Goal: Task Accomplishment & Management: Manage account settings

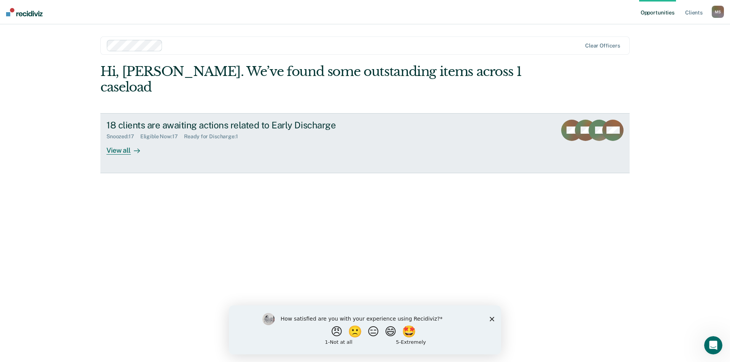
click at [126, 140] on div "View all" at bounding box center [127, 147] width 43 height 15
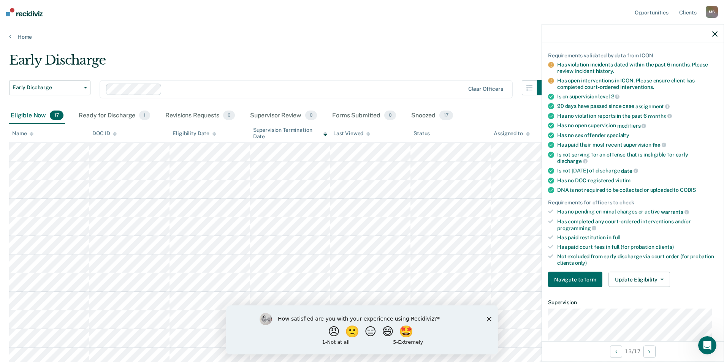
scroll to position [114, 0]
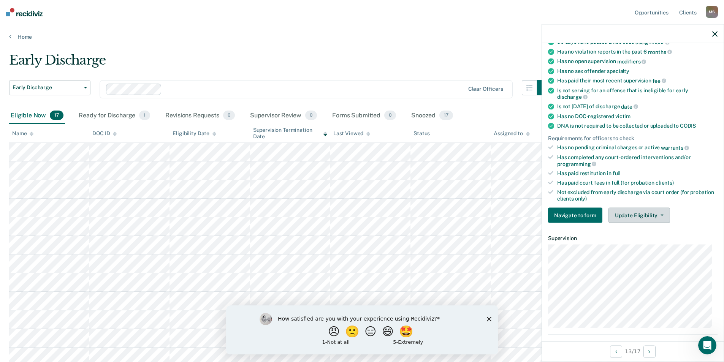
click at [661, 215] on icon "button" at bounding box center [662, 216] width 3 height 2
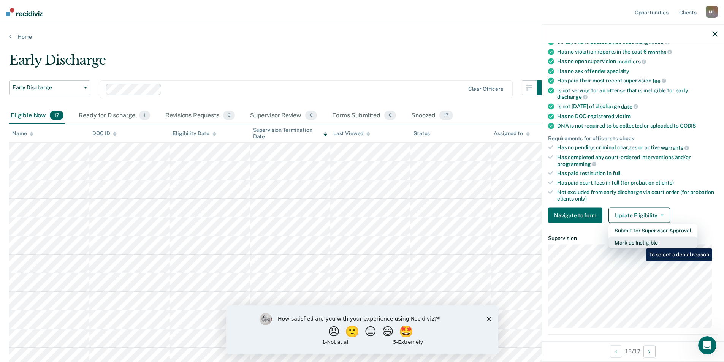
click at [641, 243] on button "Mark as Ineligible" at bounding box center [653, 243] width 89 height 12
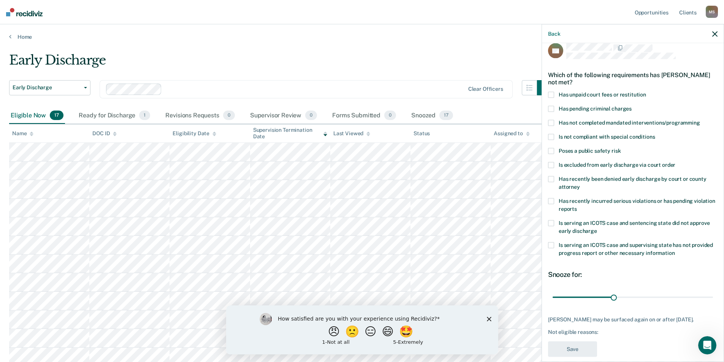
scroll to position [0, 0]
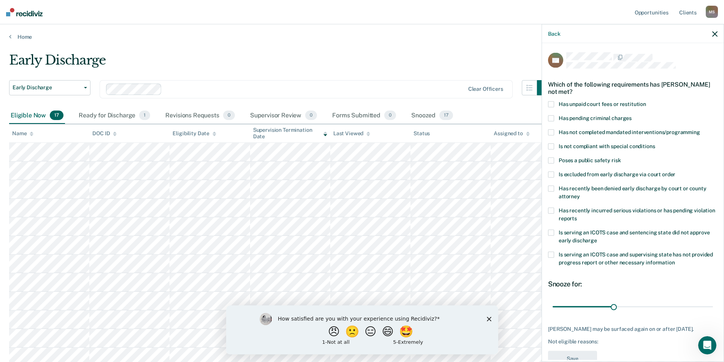
click at [552, 132] on span at bounding box center [551, 132] width 6 height 6
click at [700, 129] on input "Has not completed mandated interventions/programming" at bounding box center [700, 129] width 0 height 0
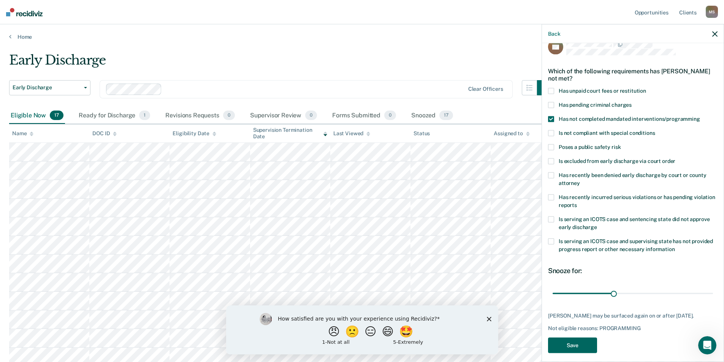
scroll to position [19, 0]
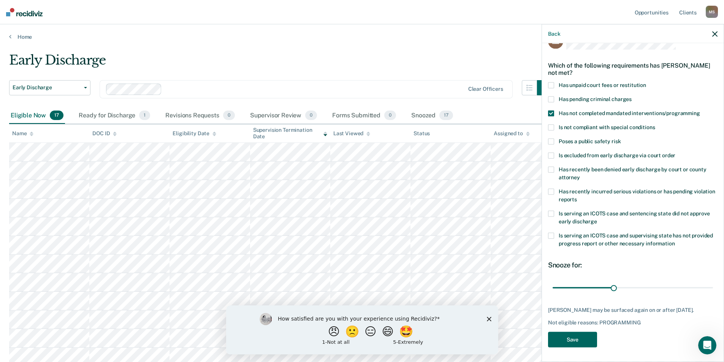
drag, startPoint x: 585, startPoint y: 336, endPoint x: 589, endPoint y: 332, distance: 5.4
click at [585, 336] on button "Save" at bounding box center [572, 340] width 49 height 16
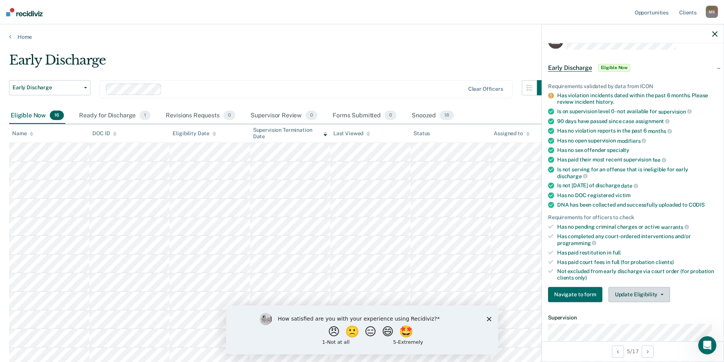
click at [641, 295] on button "Update Eligibility" at bounding box center [640, 294] width 62 height 15
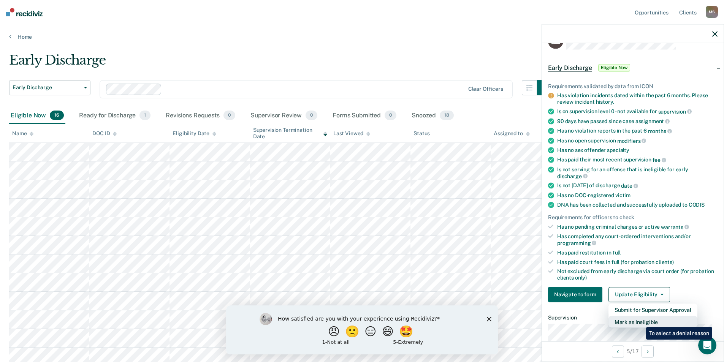
click at [641, 322] on button "Mark as Ineligible" at bounding box center [653, 322] width 89 height 12
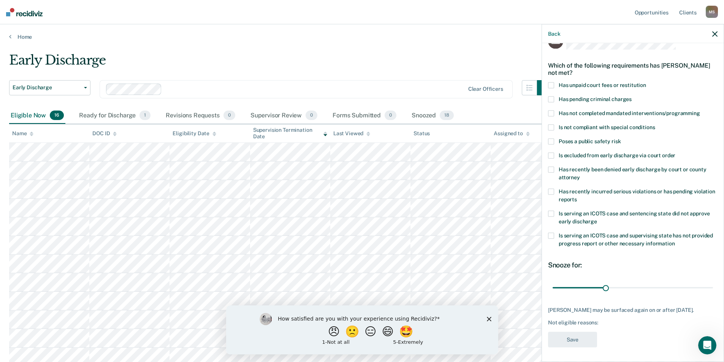
click at [550, 214] on span at bounding box center [551, 214] width 6 height 6
click at [597, 219] on input "Is serving an ICOTS case and sentencing state did not approve early discharge" at bounding box center [597, 219] width 0 height 0
click at [569, 347] on button "Save" at bounding box center [572, 340] width 49 height 16
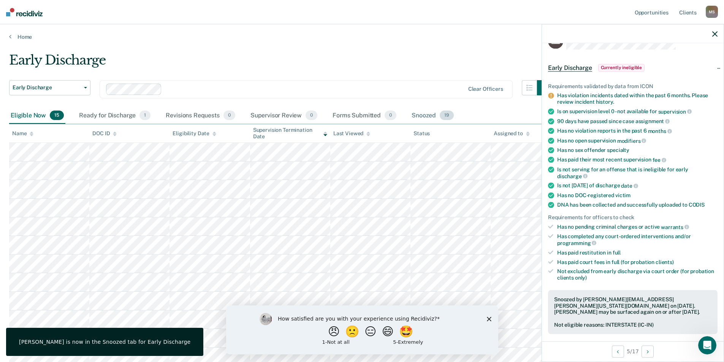
click at [419, 117] on div "Snoozed 19" at bounding box center [432, 116] width 45 height 17
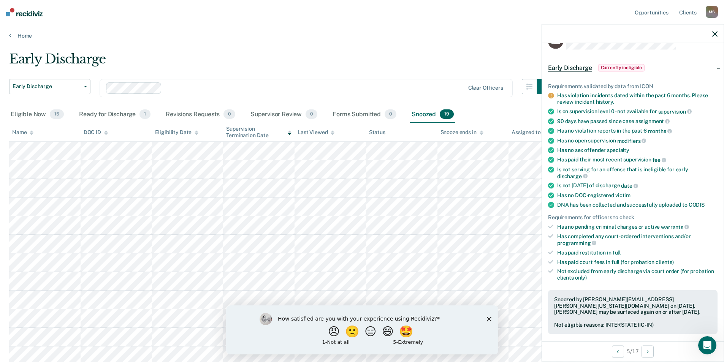
scroll to position [0, 0]
click at [28, 114] on div "Eligible Now 15" at bounding box center [37, 116] width 56 height 17
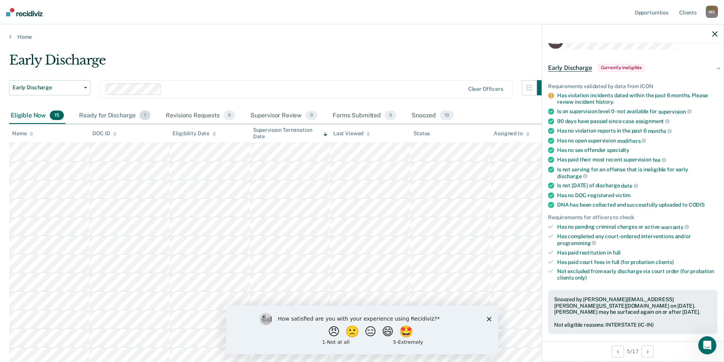
click at [100, 114] on div "Ready for Discharge 1" at bounding box center [115, 116] width 75 height 17
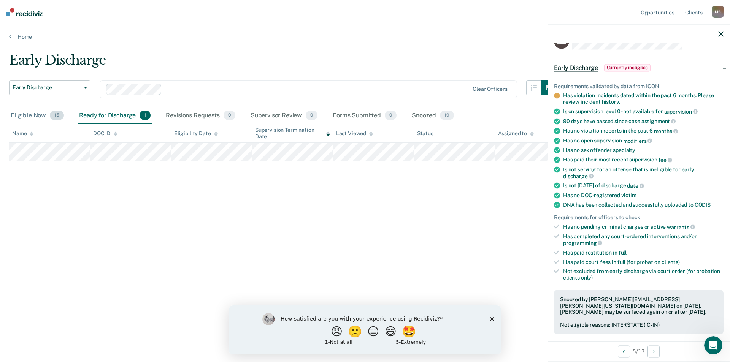
click at [32, 115] on div "Eligible Now 15" at bounding box center [37, 116] width 56 height 17
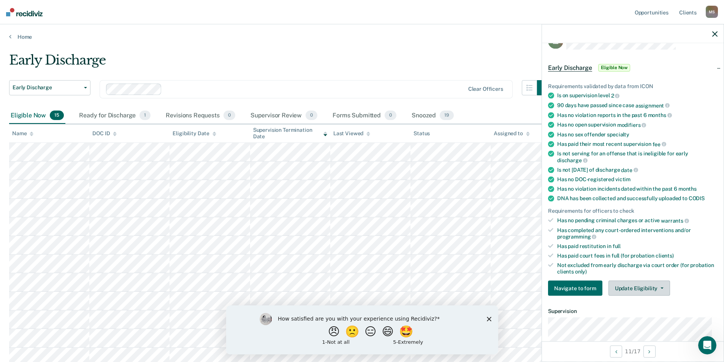
click at [630, 292] on button "Update Eligibility" at bounding box center [640, 288] width 62 height 15
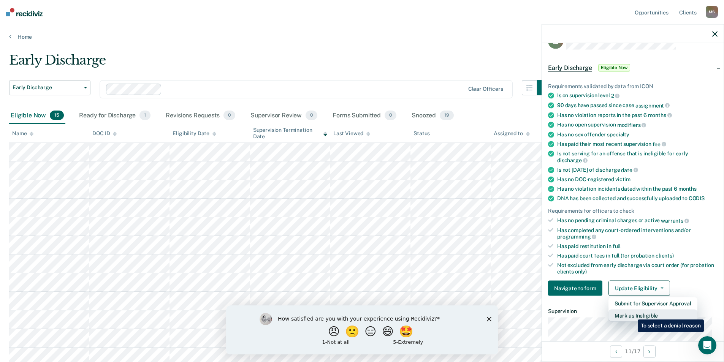
click at [632, 314] on button "Mark as Ineligible" at bounding box center [653, 316] width 89 height 12
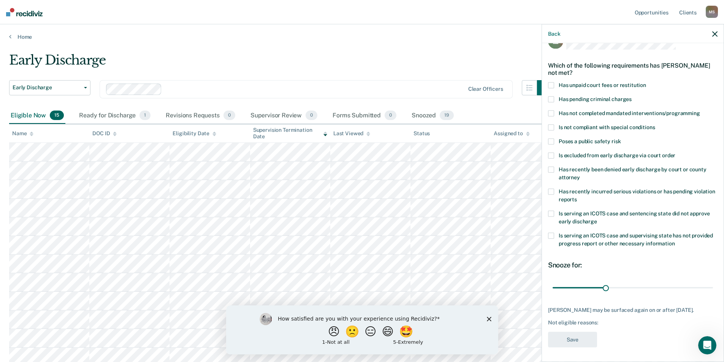
click at [551, 82] on span at bounding box center [551, 85] width 6 height 6
click at [646, 82] on input "Has unpaid court fees or restitution" at bounding box center [646, 82] width 0 height 0
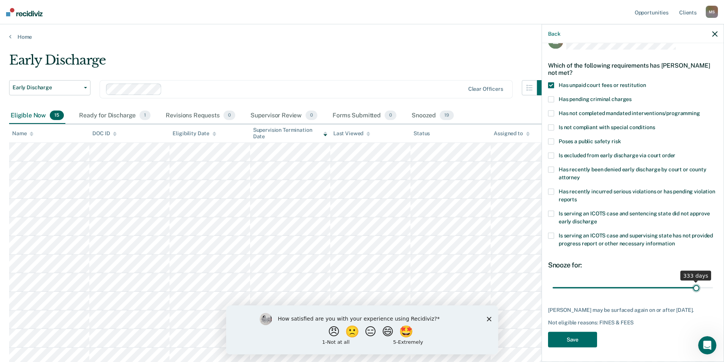
click at [691, 286] on input "range" at bounding box center [633, 287] width 160 height 13
drag, startPoint x: 691, startPoint y: 287, endPoint x: 592, endPoint y: 289, distance: 98.8
click at [592, 289] on input "range" at bounding box center [633, 287] width 160 height 13
click at [593, 288] on input "range" at bounding box center [633, 287] width 160 height 13
click at [595, 287] on input "range" at bounding box center [633, 287] width 160 height 13
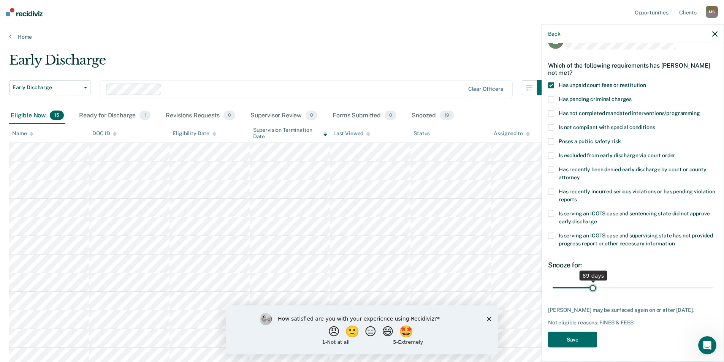
click at [595, 287] on input "range" at bounding box center [633, 287] width 160 height 13
click at [596, 287] on input "range" at bounding box center [633, 287] width 160 height 13
click at [590, 287] on input "range" at bounding box center [633, 287] width 160 height 13
click at [591, 287] on input "range" at bounding box center [633, 287] width 160 height 13
click at [594, 287] on input "range" at bounding box center [633, 287] width 160 height 13
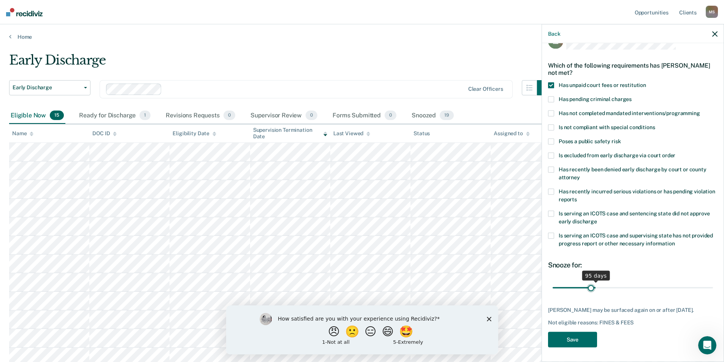
click at [590, 287] on input "range" at bounding box center [633, 287] width 160 height 13
type input "90"
click at [592, 287] on input "range" at bounding box center [633, 287] width 160 height 13
click at [571, 347] on button "Save" at bounding box center [572, 340] width 49 height 16
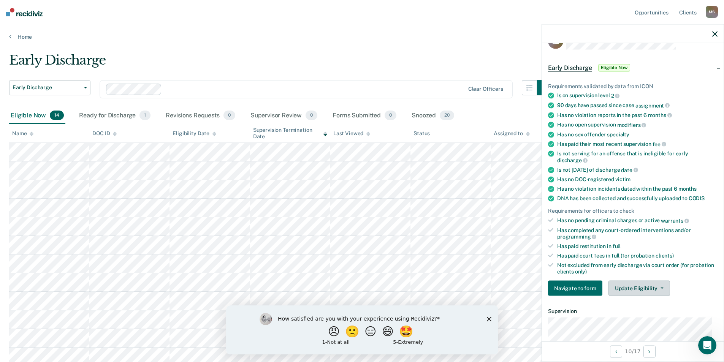
click at [656, 286] on button "Update Eligibility" at bounding box center [640, 288] width 62 height 15
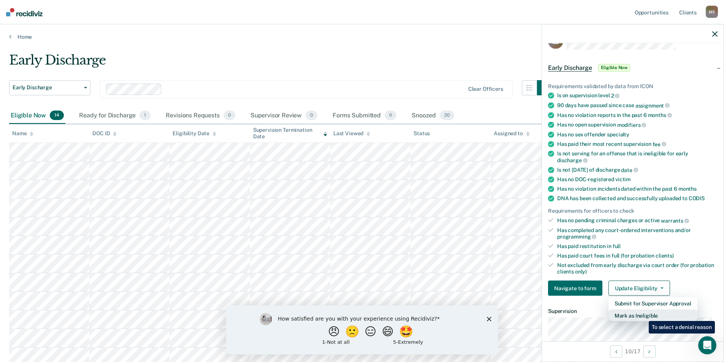
click at [643, 316] on button "Mark as Ineligible" at bounding box center [653, 316] width 89 height 12
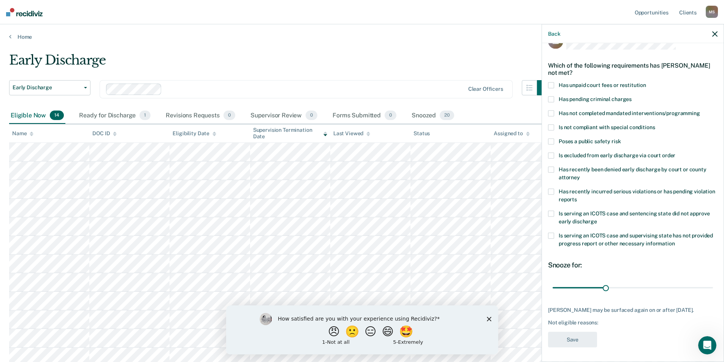
click at [550, 170] on span at bounding box center [551, 170] width 6 height 6
click at [580, 174] on input "Has recently been denied early discharge by court or county attorney" at bounding box center [580, 174] width 0 height 0
click at [568, 340] on button "Save" at bounding box center [572, 340] width 49 height 16
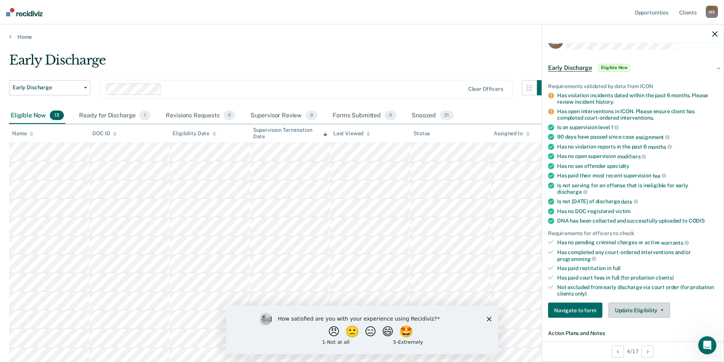
click at [631, 307] on button "Update Eligibility" at bounding box center [640, 310] width 62 height 15
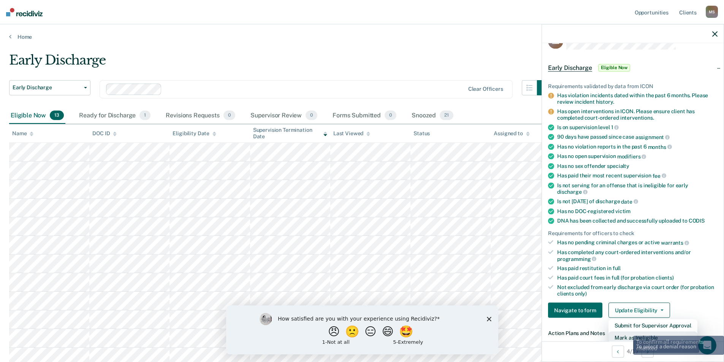
scroll to position [21, 0]
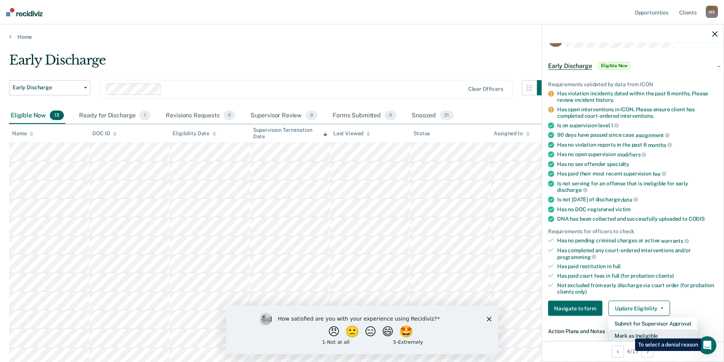
click at [630, 333] on button "Mark as Ineligible" at bounding box center [653, 336] width 89 height 12
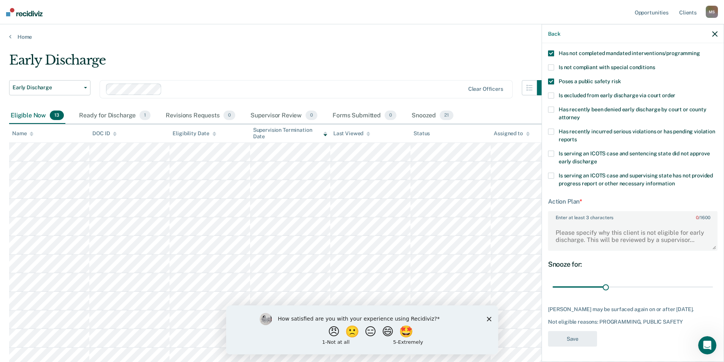
scroll to position [85, 0]
click at [619, 226] on textarea "Enter at least 3 characters 0 / 1600" at bounding box center [633, 236] width 168 height 28
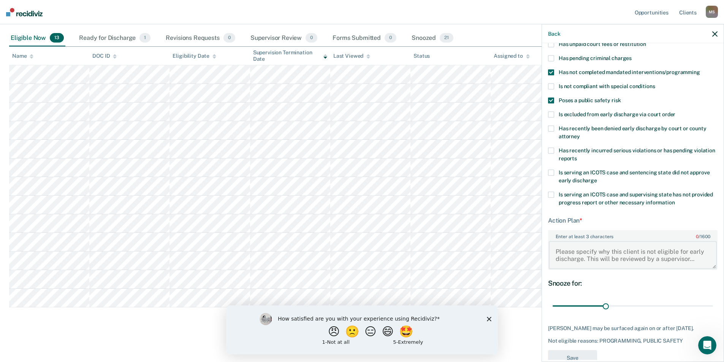
scroll to position [47, 0]
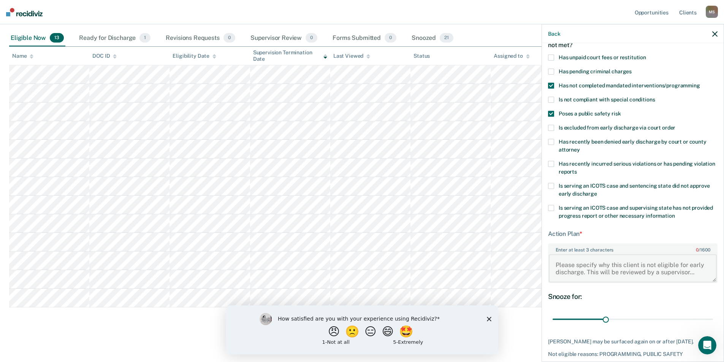
click at [571, 266] on textarea "Enter at least 3 characters 0 / 1600" at bounding box center [633, 268] width 168 height 28
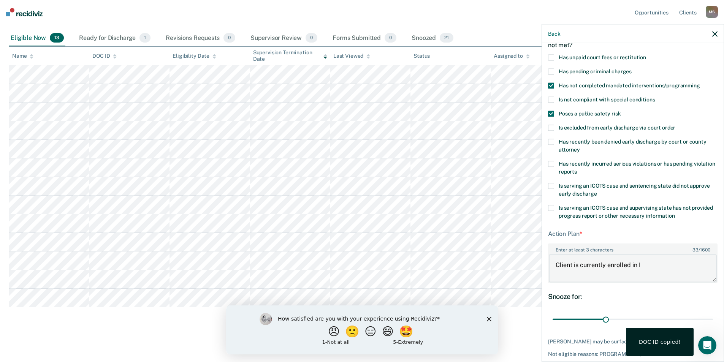
click at [647, 263] on textarea "Client is currently enrolled in I" at bounding box center [633, 268] width 168 height 28
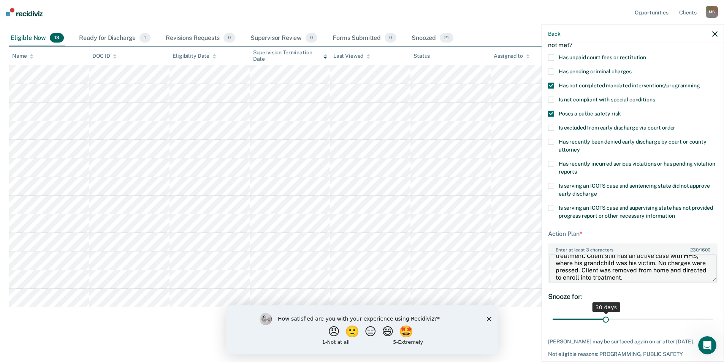
type textarea "Client is currently enrolled in substance abuse treatment. Client still has an …"
click at [623, 318] on input "range" at bounding box center [633, 319] width 160 height 13
click at [630, 319] on input "range" at bounding box center [633, 319] width 160 height 13
click at [634, 319] on input "range" at bounding box center [633, 319] width 160 height 13
click at [638, 319] on input "range" at bounding box center [633, 319] width 160 height 13
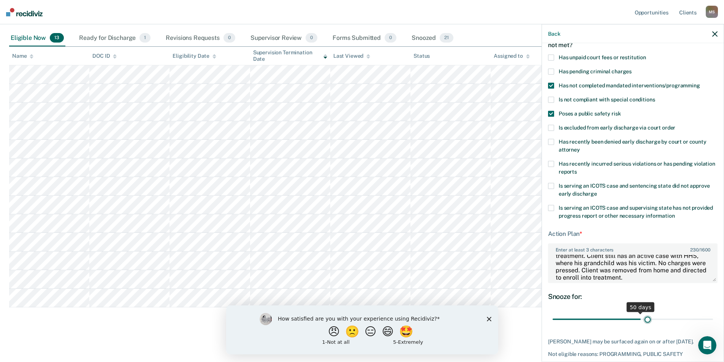
click at [644, 319] on input "range" at bounding box center [633, 319] width 160 height 13
click at [653, 319] on input "range" at bounding box center [633, 319] width 160 height 13
click at [658, 318] on input "range" at bounding box center [633, 319] width 160 height 13
drag, startPoint x: 659, startPoint y: 318, endPoint x: 655, endPoint y: 320, distance: 4.4
type input "60"
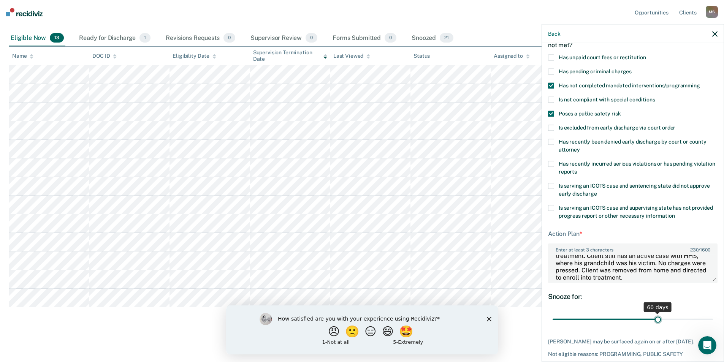
click at [655, 320] on input "range" at bounding box center [633, 319] width 160 height 13
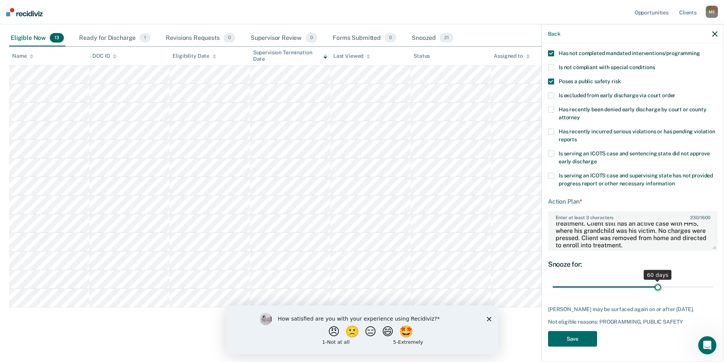
scroll to position [85, 0]
click at [585, 340] on button "Save" at bounding box center [572, 339] width 49 height 16
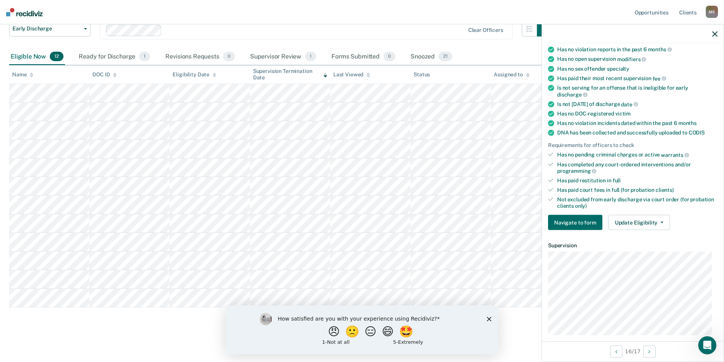
scroll to position [53, 0]
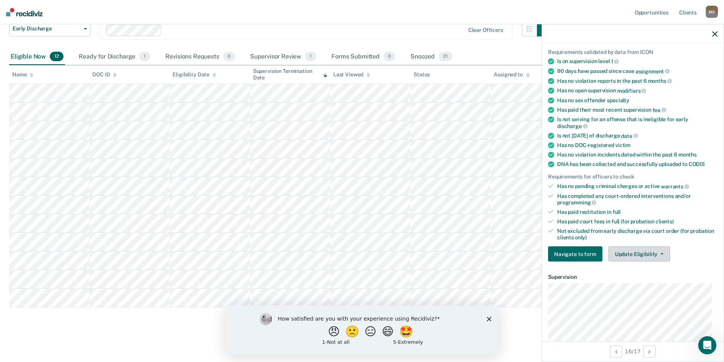
click at [631, 255] on button "Update Eligibility" at bounding box center [640, 254] width 62 height 15
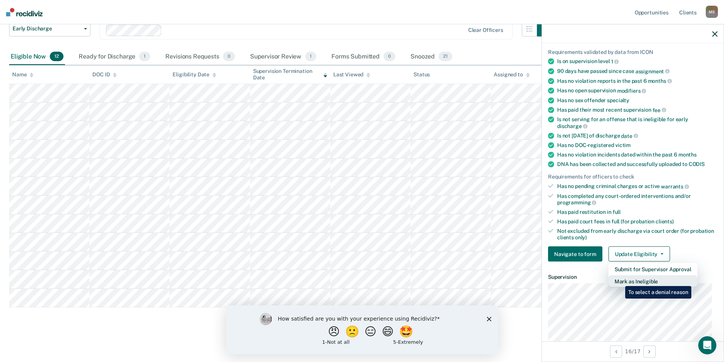
click at [620, 281] on button "Mark as Ineligible" at bounding box center [653, 282] width 89 height 12
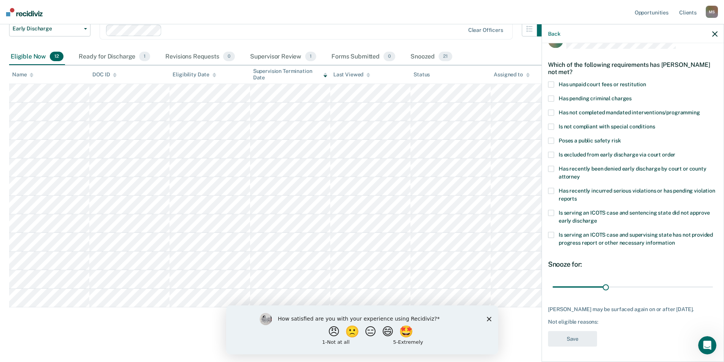
scroll to position [19, 0]
click at [552, 168] on span at bounding box center [551, 170] width 6 height 6
click at [580, 174] on input "Has recently been denied early discharge by court or county attorney" at bounding box center [580, 174] width 0 height 0
click at [552, 168] on span at bounding box center [551, 170] width 6 height 6
click at [580, 174] on input "Has recently been denied early discharge by court or county attorney" at bounding box center [580, 174] width 0 height 0
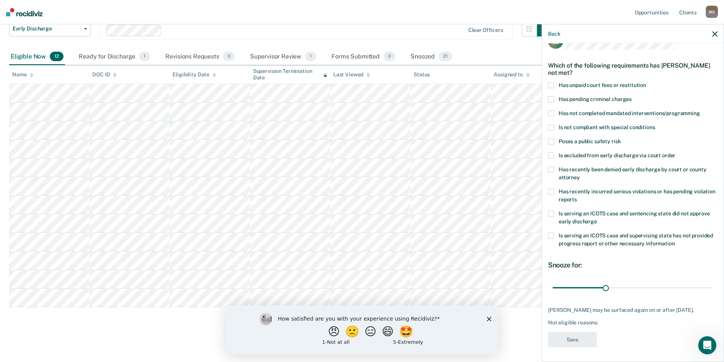
click at [551, 190] on span at bounding box center [551, 192] width 6 height 6
click at [577, 197] on input "Has recently incurred serious violations or has pending violation reports" at bounding box center [577, 197] width 0 height 0
click at [551, 190] on span at bounding box center [551, 192] width 6 height 6
click at [577, 197] on input "Has recently incurred serious violations or has pending violation reports" at bounding box center [577, 197] width 0 height 0
click at [552, 101] on span at bounding box center [551, 99] width 6 height 6
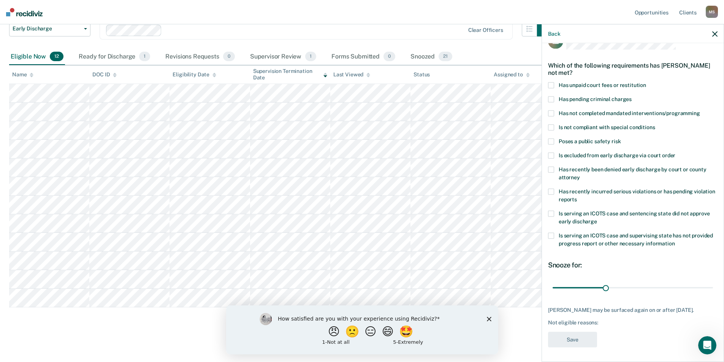
click at [632, 96] on input "Has pending criminal charges" at bounding box center [632, 96] width 0 height 0
click at [552, 97] on span at bounding box center [551, 99] width 6 height 6
click at [632, 96] on input "Has pending criminal charges" at bounding box center [632, 96] width 0 height 0
click at [552, 116] on label "Has not completed mandated interventions/programming" at bounding box center [633, 114] width 170 height 8
click at [700, 110] on input "Has not completed mandated interventions/programming" at bounding box center [700, 110] width 0 height 0
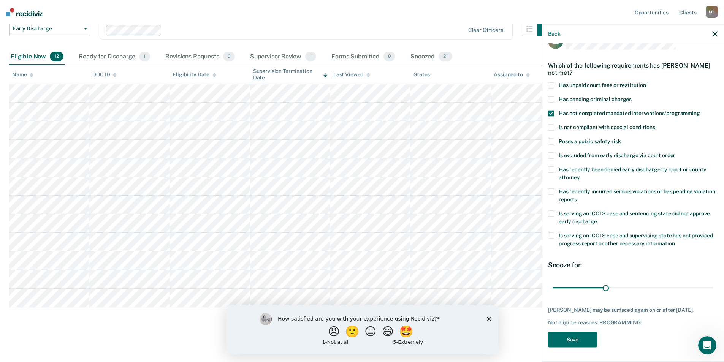
click at [552, 116] on label "Has not completed mandated interventions/programming" at bounding box center [633, 114] width 170 height 8
click at [700, 110] on input "Has not completed mandated interventions/programming" at bounding box center [700, 110] width 0 height 0
click at [552, 127] on span at bounding box center [551, 127] width 6 height 6
click at [655, 124] on input "Is not compliant with special conditions" at bounding box center [655, 124] width 0 height 0
click at [551, 126] on span at bounding box center [551, 127] width 6 height 6
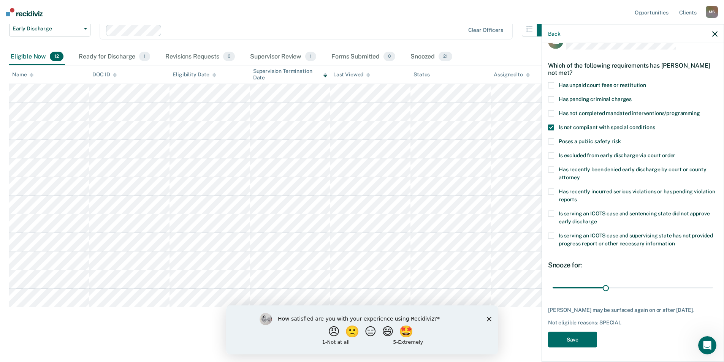
click at [655, 124] on input "Is not compliant with special conditions" at bounding box center [655, 124] width 0 height 0
click at [550, 140] on span at bounding box center [551, 141] width 6 height 6
click at [621, 138] on input "Poses a public safety risk" at bounding box center [621, 138] width 0 height 0
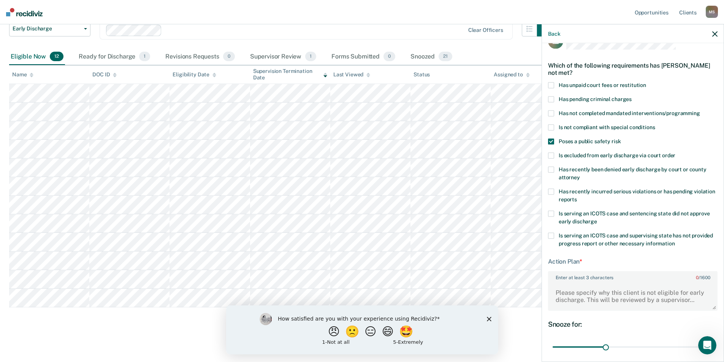
click at [550, 140] on span at bounding box center [551, 141] width 6 height 6
click at [621, 138] on input "Poses a public safety risk" at bounding box center [621, 138] width 0 height 0
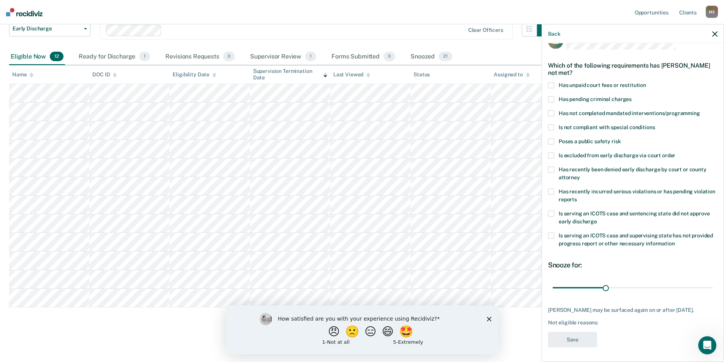
click at [550, 154] on span at bounding box center [551, 155] width 6 height 6
click at [676, 152] on input "Is excluded from early discharge via court order" at bounding box center [676, 152] width 0 height 0
click at [550, 155] on span at bounding box center [551, 155] width 6 height 6
click at [676, 152] on input "Is excluded from early discharge via court order" at bounding box center [676, 152] width 0 height 0
click at [549, 170] on span at bounding box center [551, 170] width 6 height 6
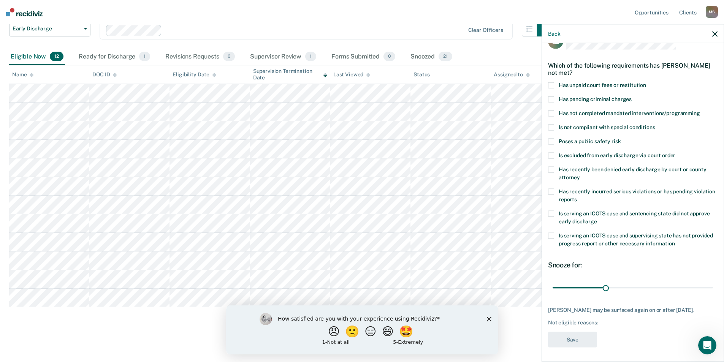
click at [580, 174] on input "Has recently been denied early discharge by court or county attorney" at bounding box center [580, 174] width 0 height 0
click at [649, 288] on input "range" at bounding box center [633, 287] width 160 height 13
click at [630, 285] on input "range" at bounding box center [633, 287] width 160 height 13
click at [610, 288] on input "range" at bounding box center [633, 287] width 160 height 13
click at [594, 287] on input "range" at bounding box center [633, 287] width 160 height 13
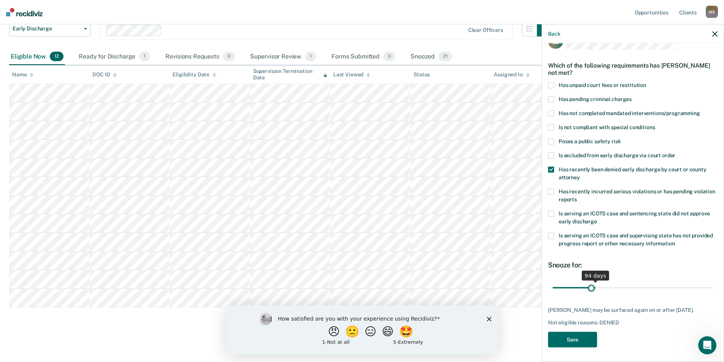
click at [590, 288] on input "range" at bounding box center [633, 287] width 160 height 13
click at [587, 288] on input "range" at bounding box center [633, 287] width 160 height 13
click at [585, 288] on input "range" at bounding box center [633, 287] width 160 height 13
click at [581, 288] on input "range" at bounding box center [633, 287] width 160 height 13
click at [588, 288] on input "range" at bounding box center [633, 287] width 160 height 13
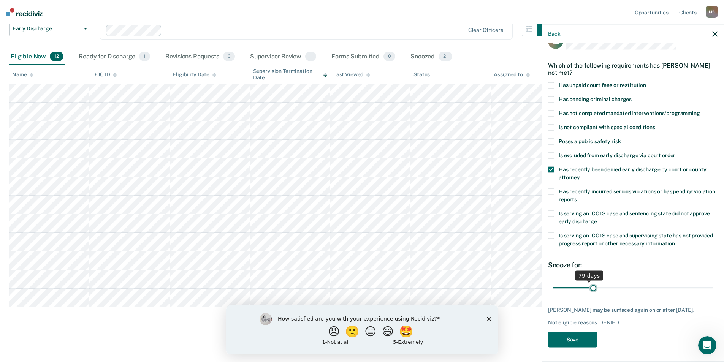
type input "90"
click at [592, 288] on input "range" at bounding box center [633, 287] width 160 height 13
click at [586, 337] on button "Save" at bounding box center [572, 340] width 49 height 16
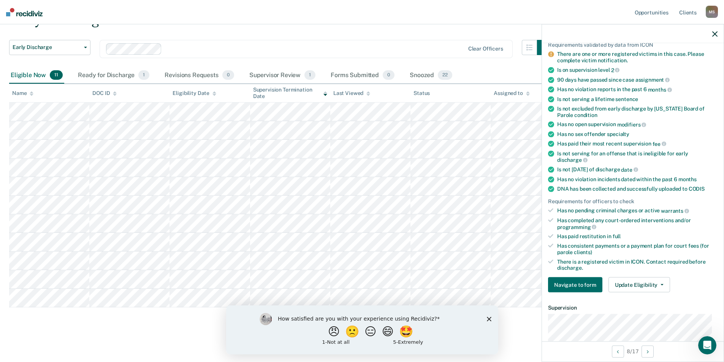
scroll to position [114, 0]
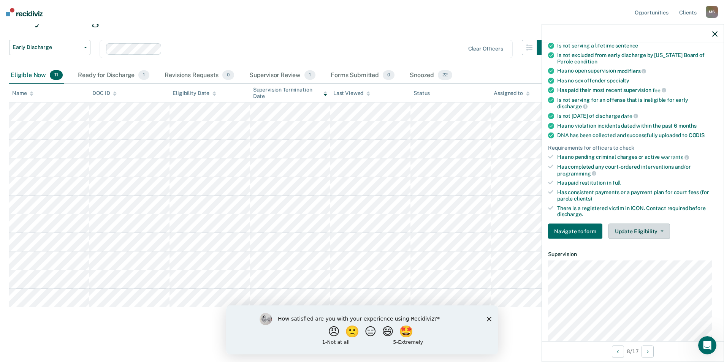
click at [635, 233] on button "Update Eligibility" at bounding box center [640, 231] width 62 height 15
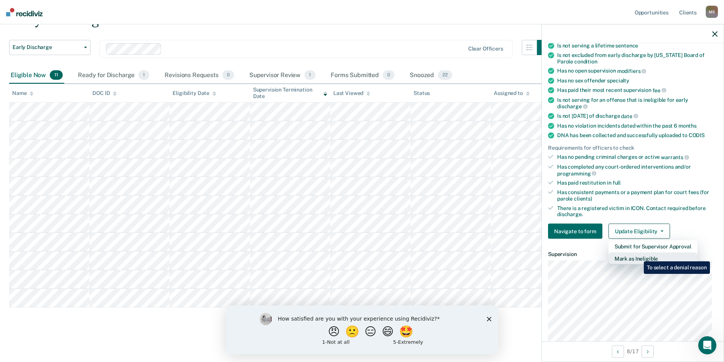
click at [638, 256] on button "Mark as Ineligible" at bounding box center [653, 259] width 89 height 12
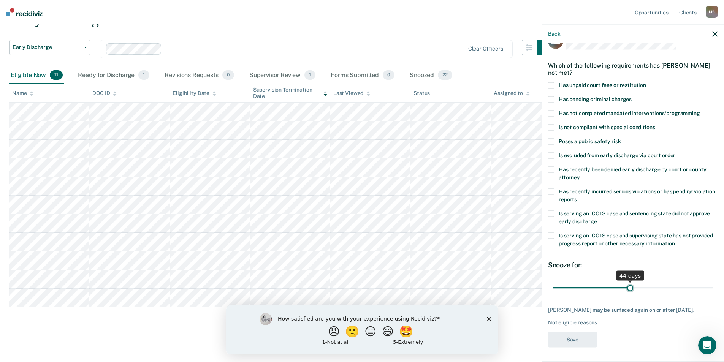
click at [628, 289] on input "range" at bounding box center [633, 287] width 160 height 13
click at [643, 285] on input "range" at bounding box center [633, 287] width 160 height 13
click at [659, 287] on input "range" at bounding box center [633, 287] width 160 height 13
click at [666, 287] on input "range" at bounding box center [633, 287] width 160 height 13
click at [672, 286] on input "range" at bounding box center [633, 287] width 160 height 13
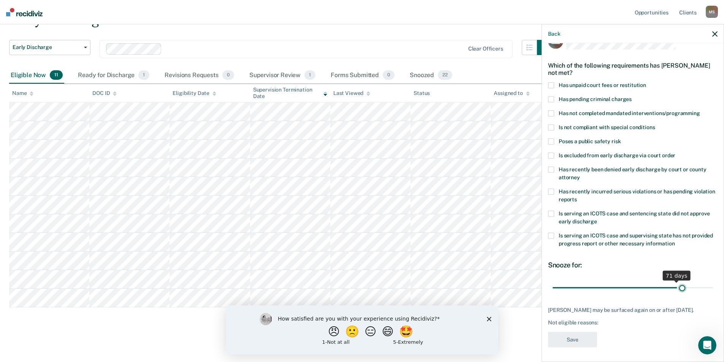
click at [678, 286] on input "range" at bounding box center [633, 287] width 160 height 13
click at [684, 287] on input "range" at bounding box center [633, 287] width 160 height 13
drag, startPoint x: 689, startPoint y: 287, endPoint x: 698, endPoint y: 287, distance: 8.7
click at [691, 287] on input "range" at bounding box center [633, 287] width 160 height 13
type input "90"
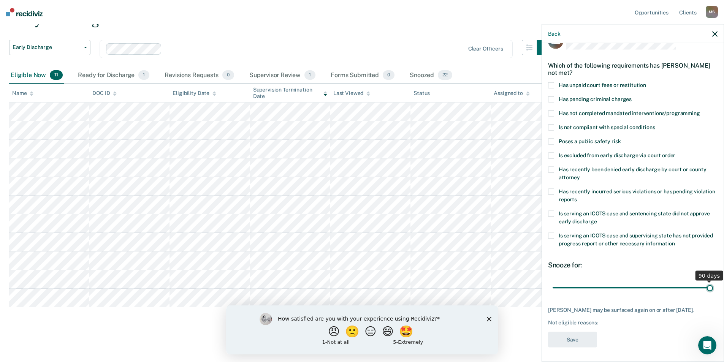
click at [707, 287] on input "range" at bounding box center [633, 287] width 160 height 13
click at [551, 83] on span at bounding box center [551, 85] width 6 height 6
click at [646, 82] on input "Has unpaid court fees or restitution" at bounding box center [646, 82] width 0 height 0
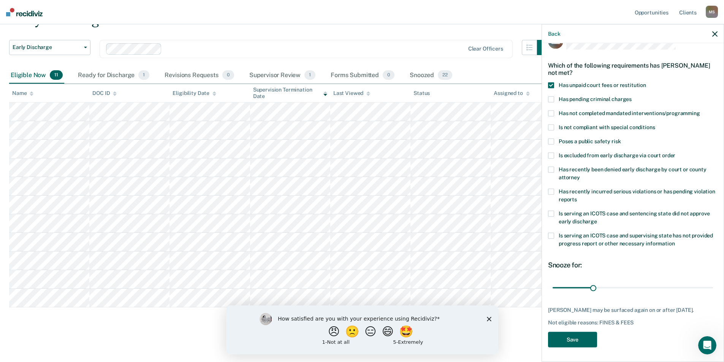
click at [584, 347] on button "Save" at bounding box center [572, 340] width 49 height 16
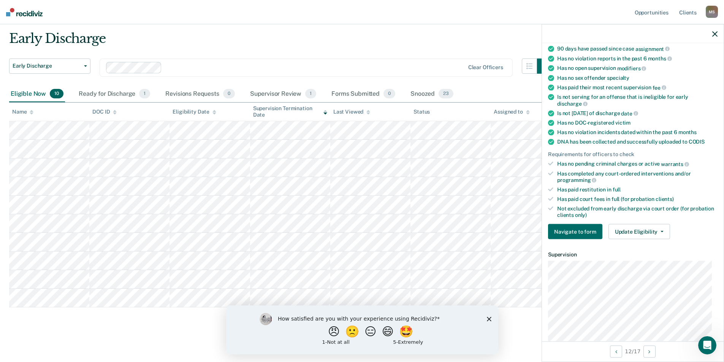
scroll to position [76, 0]
click at [636, 230] on button "Update Eligibility" at bounding box center [640, 231] width 62 height 15
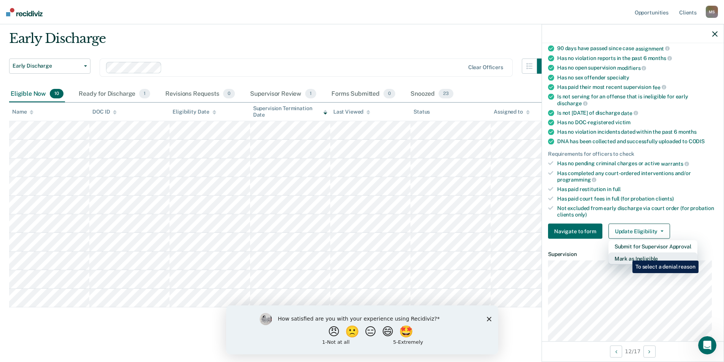
click at [627, 255] on button "Mark as Ineligible" at bounding box center [653, 259] width 89 height 12
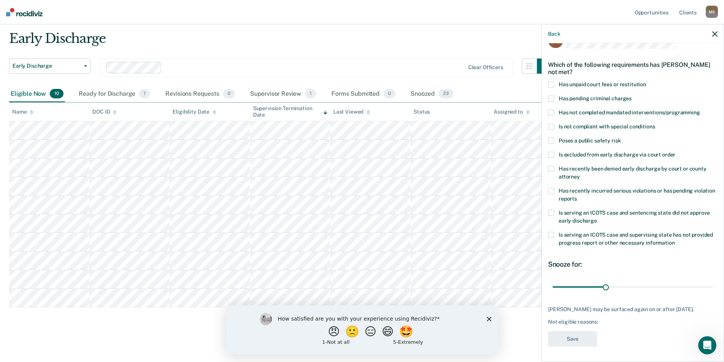
scroll to position [19, 0]
click at [575, 216] on label "Is serving an ICOTS case and sentencing state did not approve early discharge" at bounding box center [633, 219] width 170 height 16
click at [597, 219] on input "Is serving an ICOTS case and sentencing state did not approve early discharge" at bounding box center [597, 219] width 0 height 0
click at [707, 287] on div "30 days" at bounding box center [633, 287] width 170 height 13
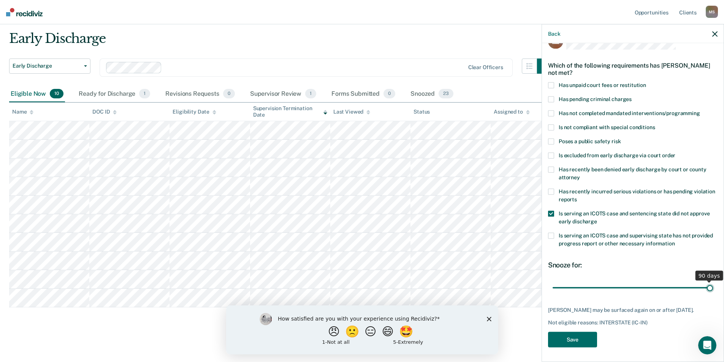
type input "90"
click at [707, 287] on input "range" at bounding box center [633, 287] width 160 height 13
click at [579, 346] on button "Save" at bounding box center [572, 340] width 49 height 16
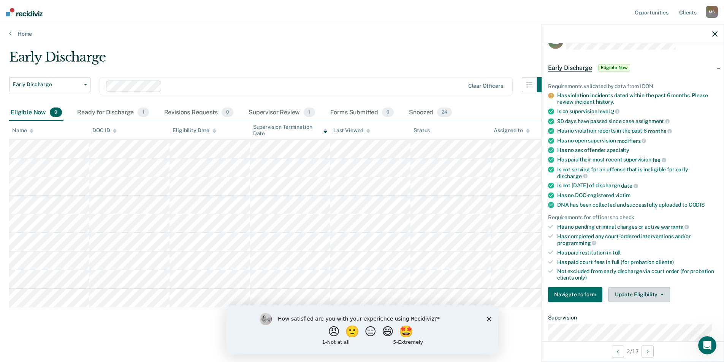
click at [622, 293] on button "Update Eligibility" at bounding box center [640, 294] width 62 height 15
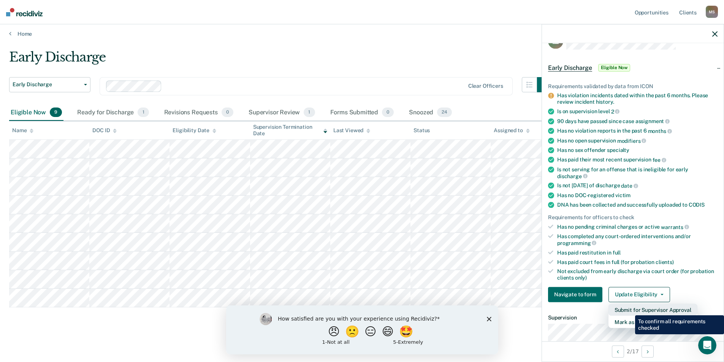
click at [630, 311] on button "Submit for Supervisor Approval" at bounding box center [653, 310] width 89 height 12
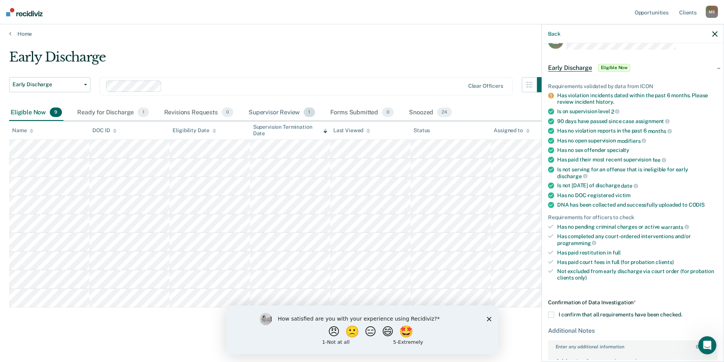
click at [282, 114] on div "Supervisor Review 1" at bounding box center [282, 113] width 70 height 17
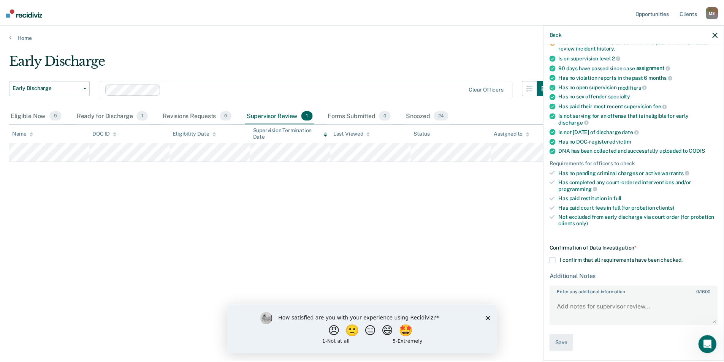
scroll to position [73, 0]
click at [34, 118] on div "Eligible Now 9" at bounding box center [36, 116] width 54 height 17
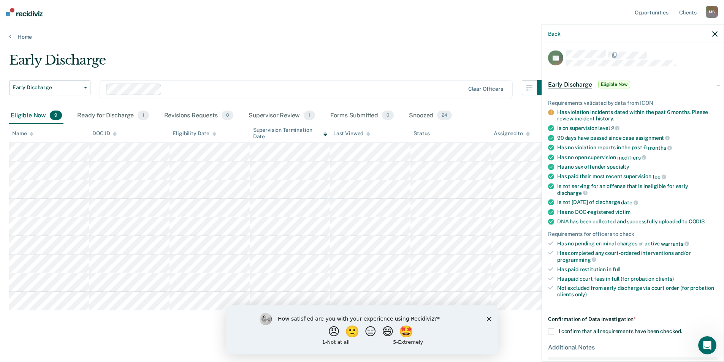
scroll to position [0, 0]
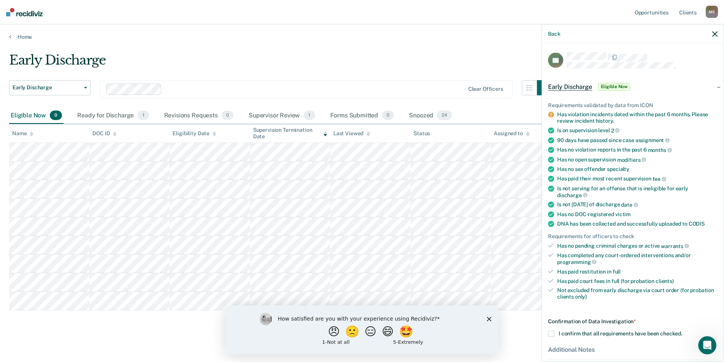
click at [551, 37] on div "Back" at bounding box center [633, 33] width 182 height 19
click at [553, 32] on button "Back" at bounding box center [554, 33] width 12 height 6
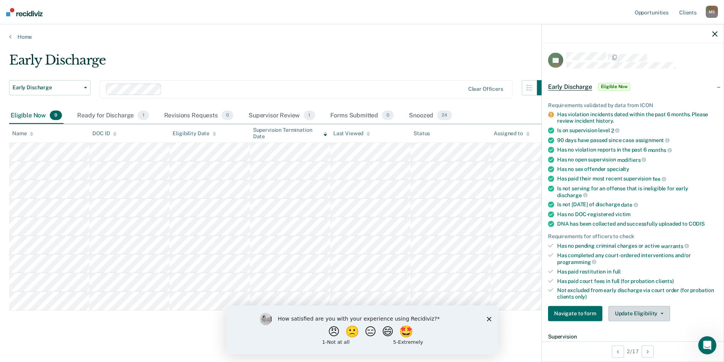
drag, startPoint x: 645, startPoint y: 313, endPoint x: 645, endPoint y: 317, distance: 4.6
click at [645, 313] on button "Update Eligibility" at bounding box center [640, 313] width 62 height 15
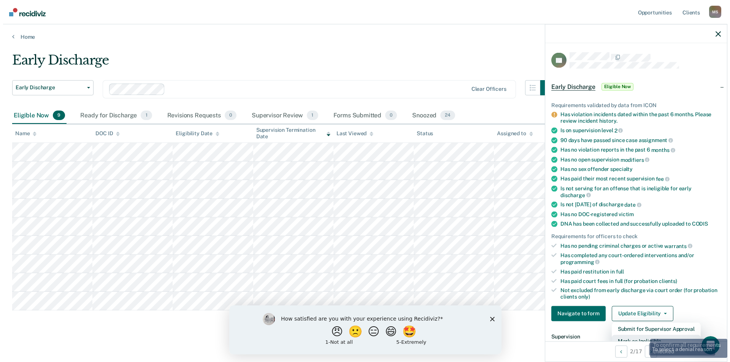
scroll to position [5, 0]
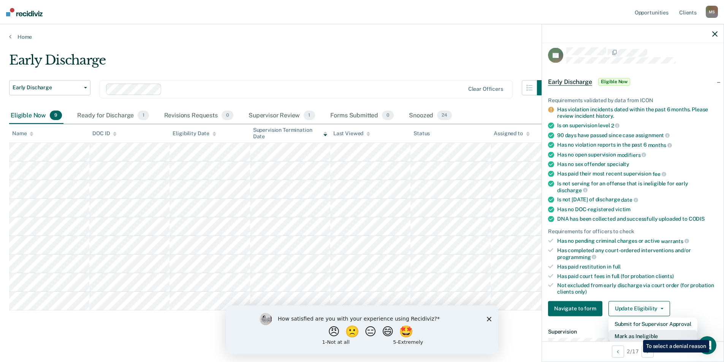
click at [637, 335] on button "Mark as Ineligible" at bounding box center [653, 336] width 89 height 12
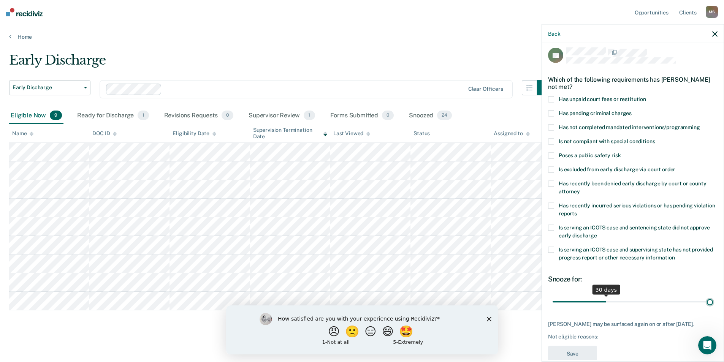
type input "90"
click at [706, 303] on input "range" at bounding box center [633, 301] width 160 height 13
click at [553, 101] on span at bounding box center [551, 99] width 6 height 6
click at [646, 96] on input "Has unpaid court fees or restitution" at bounding box center [646, 96] width 0 height 0
click at [570, 352] on button "Save" at bounding box center [572, 354] width 49 height 16
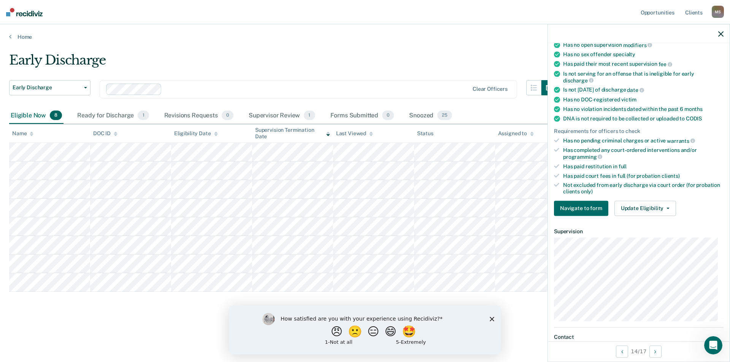
scroll to position [190, 0]
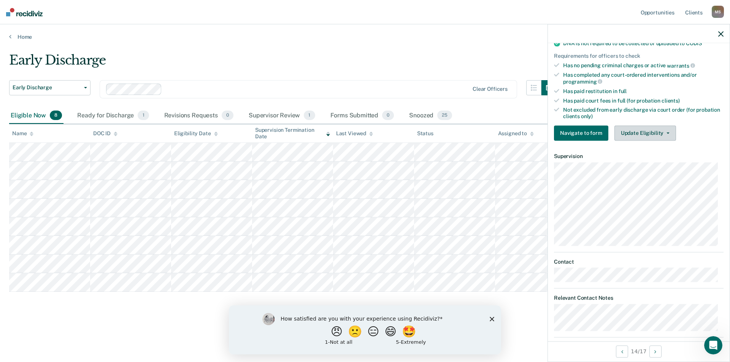
click at [654, 130] on button "Update Eligibility" at bounding box center [645, 132] width 62 height 15
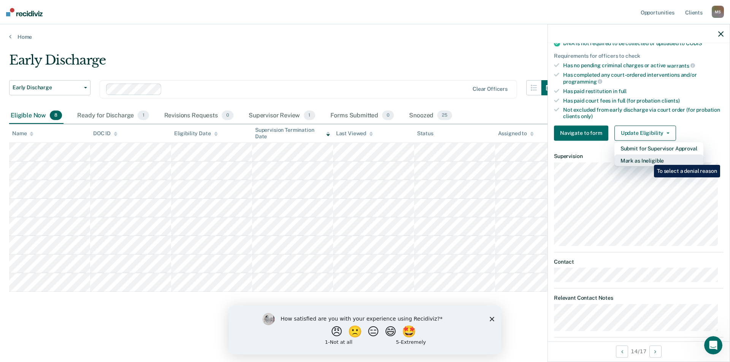
click at [648, 159] on button "Mark as Ineligible" at bounding box center [658, 160] width 89 height 12
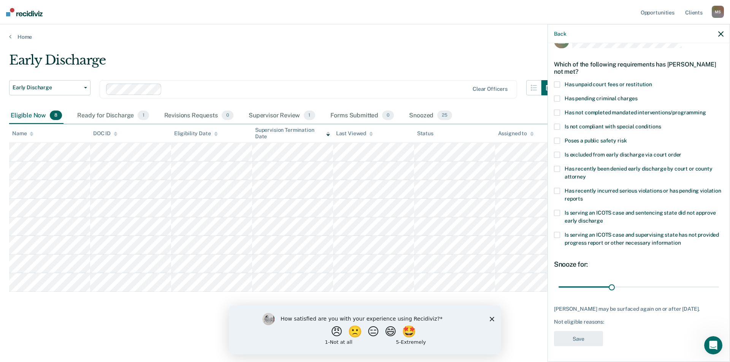
scroll to position [19, 0]
drag, startPoint x: 610, startPoint y: 289, endPoint x: 733, endPoint y: 289, distance: 122.8
type input "90"
click at [719, 289] on input "range" at bounding box center [638, 287] width 160 height 13
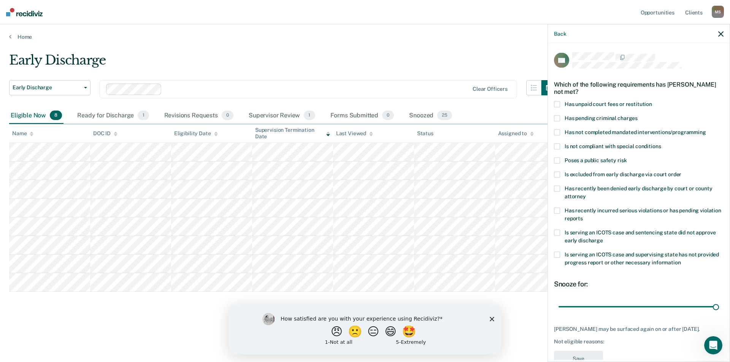
click at [557, 119] on span at bounding box center [557, 118] width 6 height 6
click at [637, 115] on input "Has pending criminal charges" at bounding box center [637, 115] width 0 height 0
click at [555, 115] on span at bounding box center [557, 118] width 6 height 6
click at [637, 115] on input "Has pending criminal charges" at bounding box center [637, 115] width 0 height 0
click at [558, 130] on span at bounding box center [557, 132] width 6 height 6
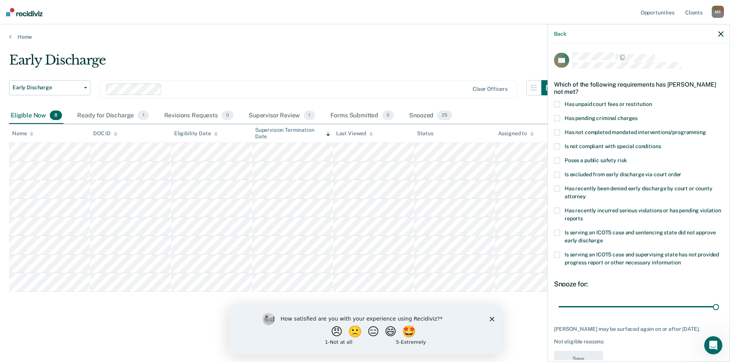
click at [706, 129] on input "Has not completed mandated interventions/programming" at bounding box center [706, 129] width 0 height 0
click at [557, 106] on span at bounding box center [557, 104] width 6 height 6
click at [652, 101] on input "Has unpaid court fees or restitution" at bounding box center [652, 101] width 0 height 0
click at [583, 357] on button "Save" at bounding box center [578, 359] width 49 height 16
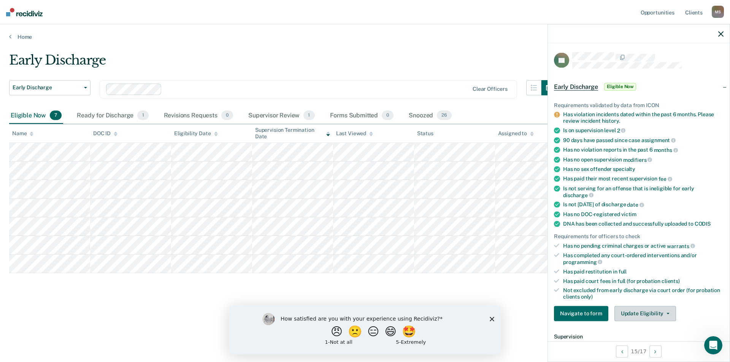
click at [632, 314] on button "Update Eligibility" at bounding box center [645, 313] width 62 height 15
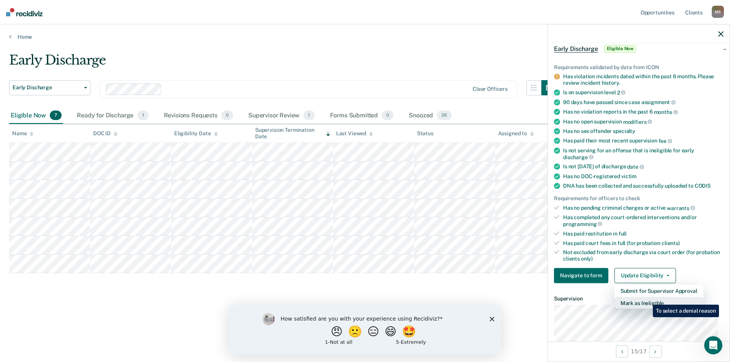
click at [647, 299] on button "Mark as Ineligible" at bounding box center [658, 303] width 89 height 12
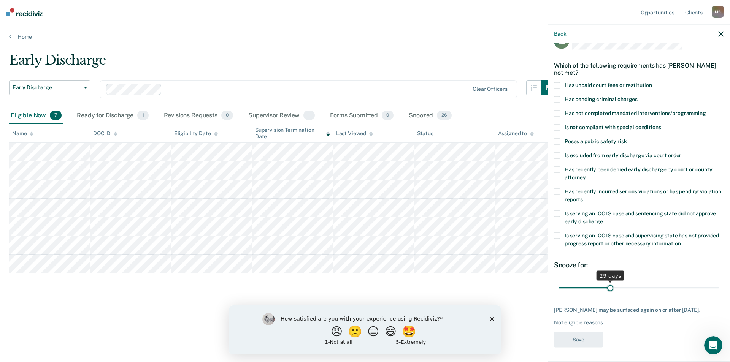
type input "30"
click at [609, 285] on input "range" at bounding box center [638, 287] width 160 height 13
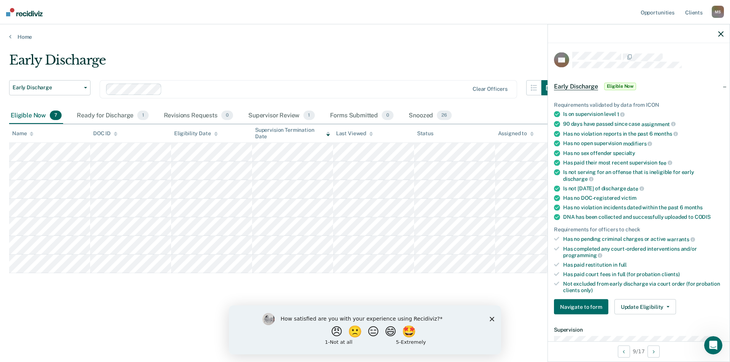
scroll to position [0, 0]
click at [650, 304] on button "Update Eligibility" at bounding box center [645, 307] width 62 height 15
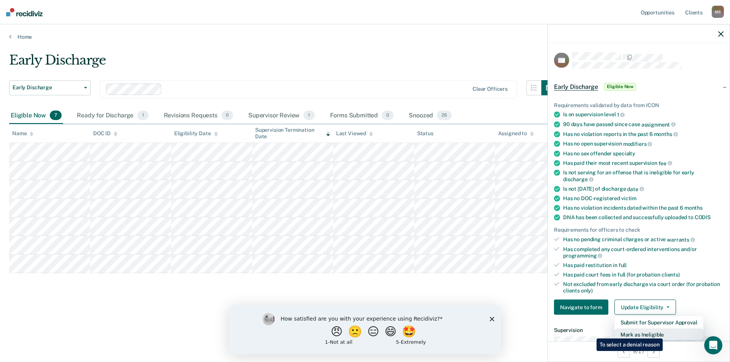
click at [664, 333] on button "Mark as Ineligible" at bounding box center [658, 335] width 89 height 12
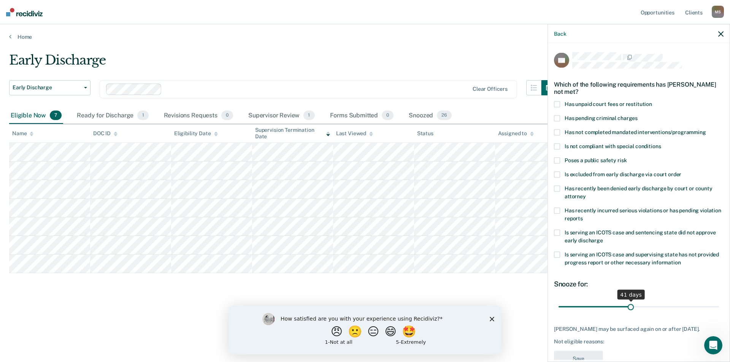
drag, startPoint x: 609, startPoint y: 306, endPoint x: 628, endPoint y: 306, distance: 19.0
type input "41"
click at [628, 306] on input "range" at bounding box center [638, 306] width 160 height 13
click at [558, 191] on label "Has recently been denied early discharge by court or county attorney" at bounding box center [639, 194] width 170 height 16
click at [586, 193] on input "Has recently been denied early discharge by court or county attorney" at bounding box center [586, 193] width 0 height 0
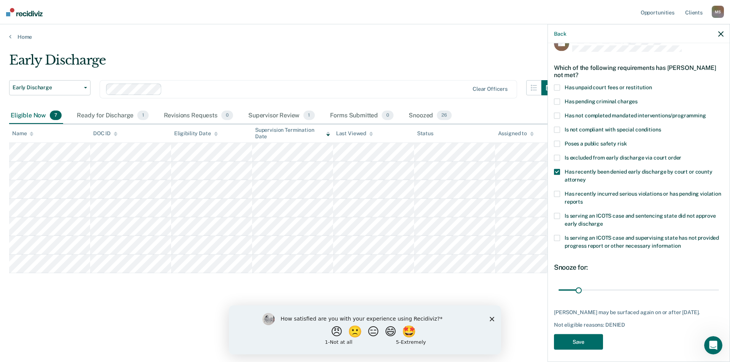
scroll to position [25, 0]
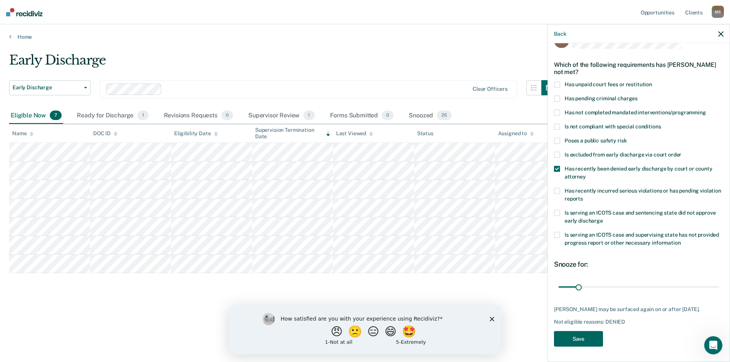
click at [590, 338] on button "Save" at bounding box center [578, 339] width 49 height 16
